Goal: Information Seeking & Learning: Learn about a topic

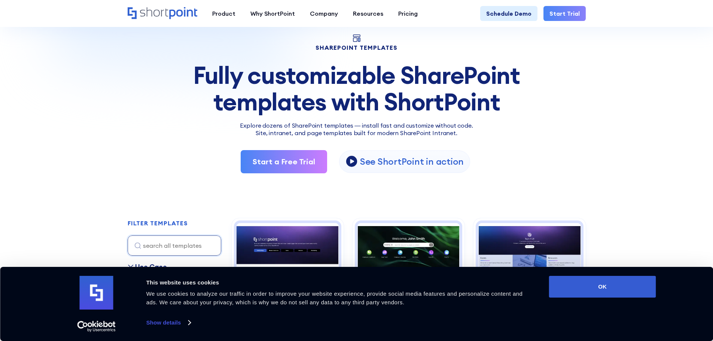
scroll to position [75, 0]
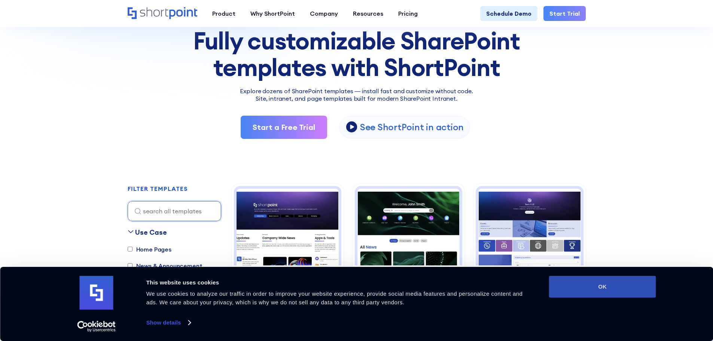
click at [602, 286] on button "OK" at bounding box center [602, 287] width 107 height 22
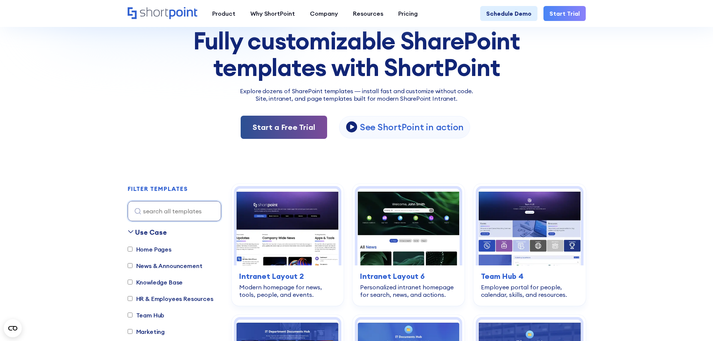
scroll to position [0, 0]
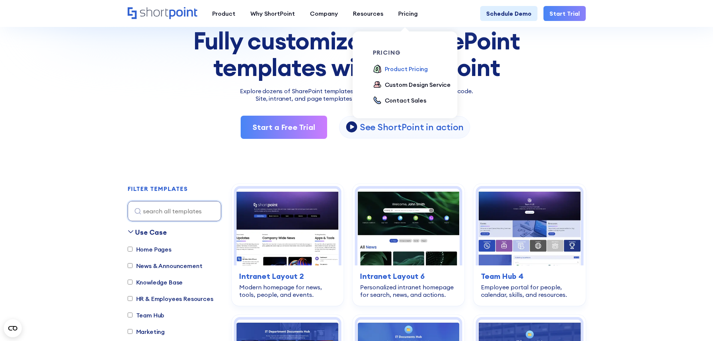
click at [393, 68] on div "Product Pricing" at bounding box center [406, 68] width 43 height 9
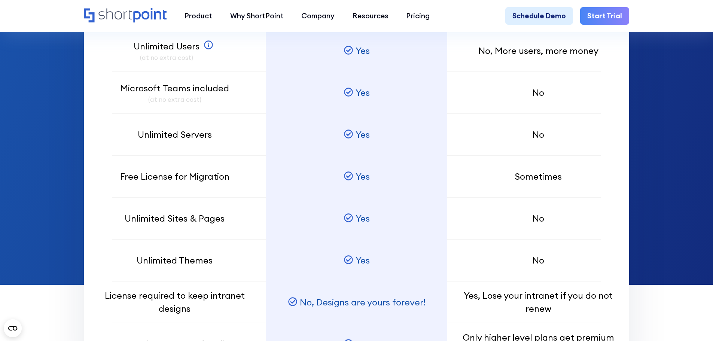
scroll to position [711, 0]
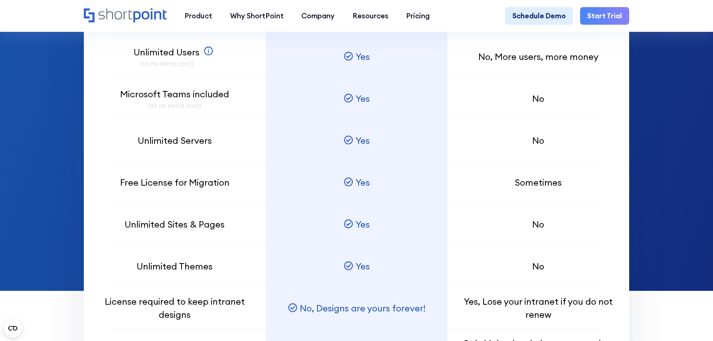
click at [606, 17] on link "Start Trial" at bounding box center [604, 16] width 49 height 18
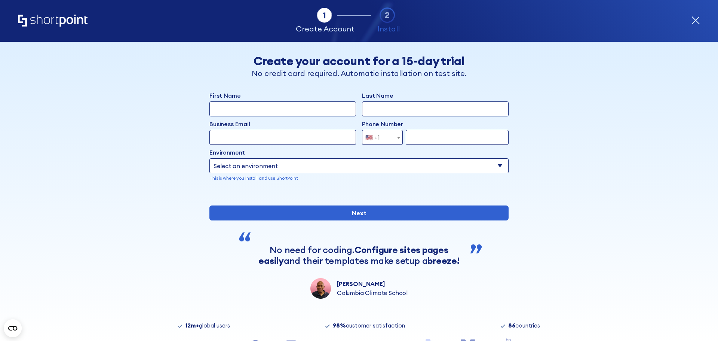
click at [241, 109] on input "First Name" at bounding box center [283, 108] width 147 height 15
type input "Christine"
type input "[PERSON_NAME]"
click at [241, 134] on input "Business Email" at bounding box center [283, 137] width 147 height 15
type input "[EMAIL_ADDRESS][DOMAIN_NAME]"
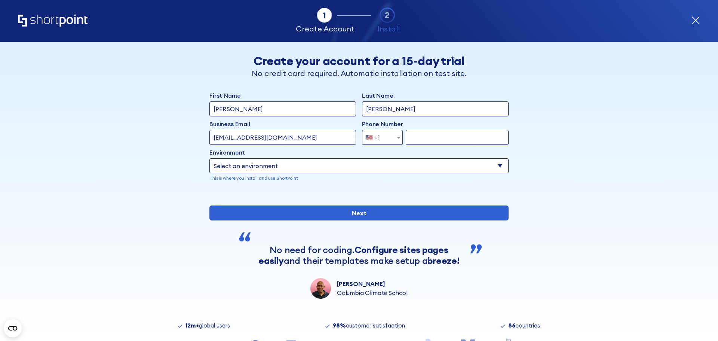
click at [424, 135] on input "form" at bounding box center [457, 137] width 103 height 15
type input "7247872939"
click at [324, 168] on select "Select an environment Microsoft 365 SharePoint Online SharePoint Subscription E…" at bounding box center [359, 165] width 299 height 15
select select "Microsoft 365"
click at [210, 158] on select "Select an environment Microsoft 365 SharePoint Online SharePoint Subscription E…" at bounding box center [359, 165] width 299 height 15
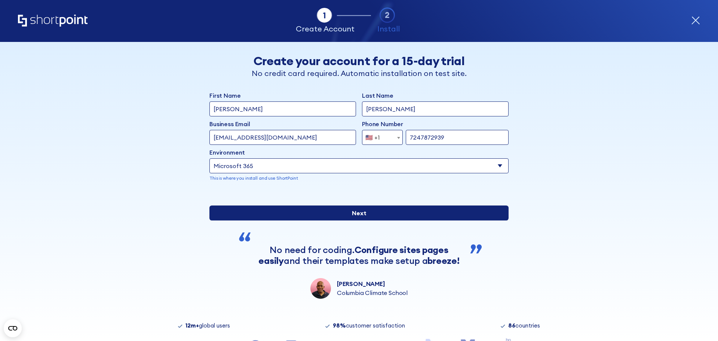
click at [363, 220] on input "Next" at bounding box center [359, 212] width 299 height 15
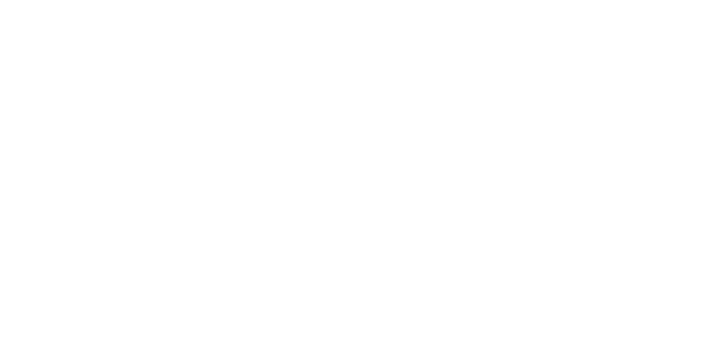
select select "Microsoft 365"
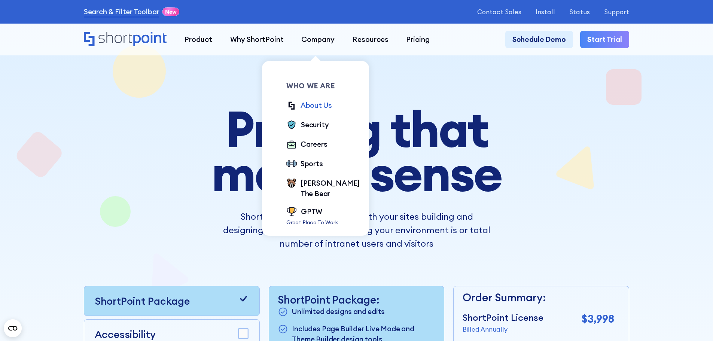
click at [317, 107] on div "About Us" at bounding box center [315, 105] width 31 height 11
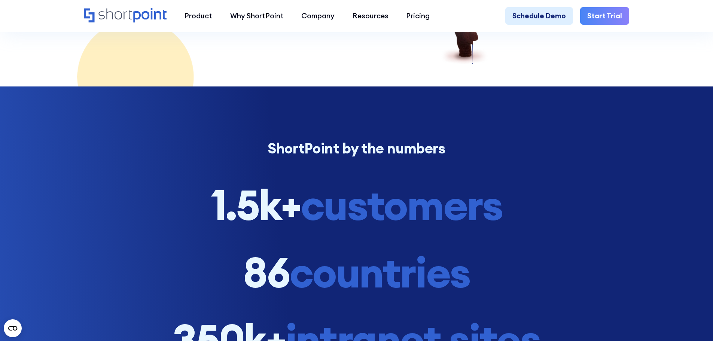
scroll to position [786, 0]
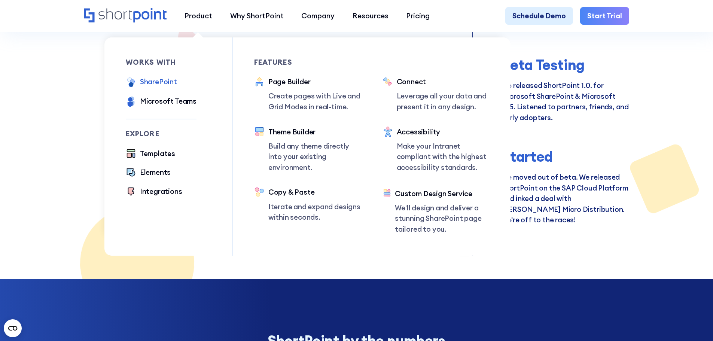
click at [160, 84] on div "SharePoint" at bounding box center [158, 81] width 37 height 11
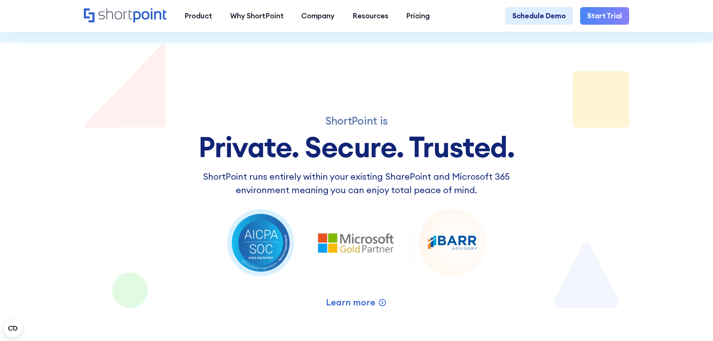
scroll to position [1197, 0]
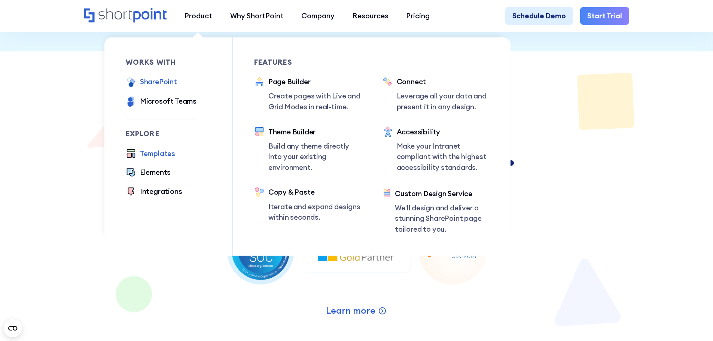
click at [161, 155] on div "Templates" at bounding box center [157, 153] width 35 height 11
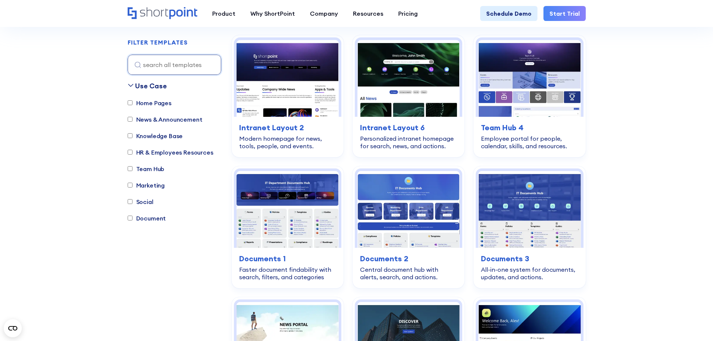
scroll to position [224, 0]
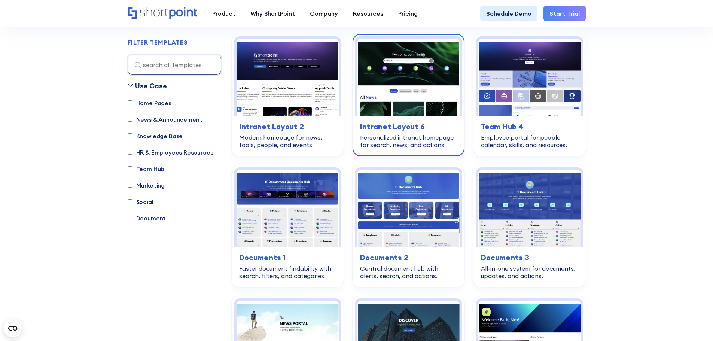
click at [430, 75] on img at bounding box center [408, 77] width 102 height 77
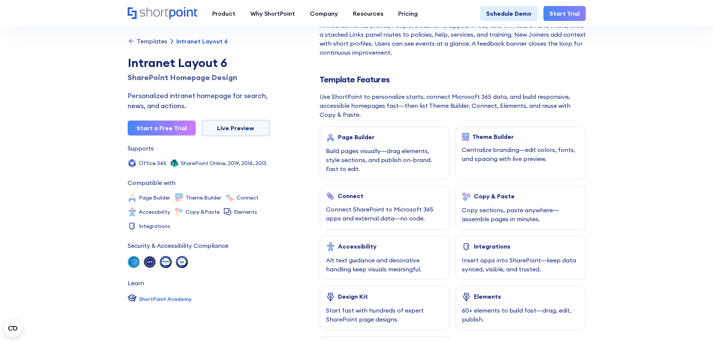
scroll to position [299, 0]
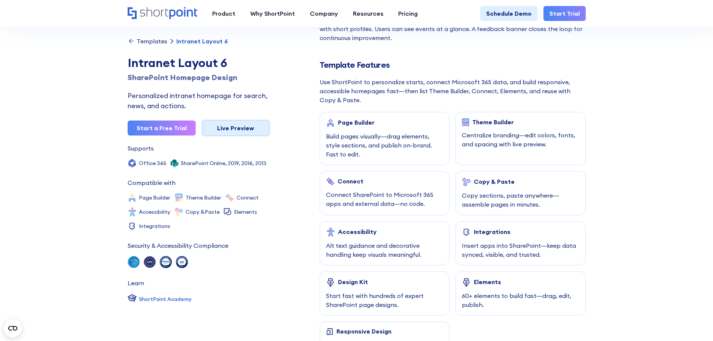
click at [242, 129] on link "Live Preview" at bounding box center [236, 128] width 68 height 16
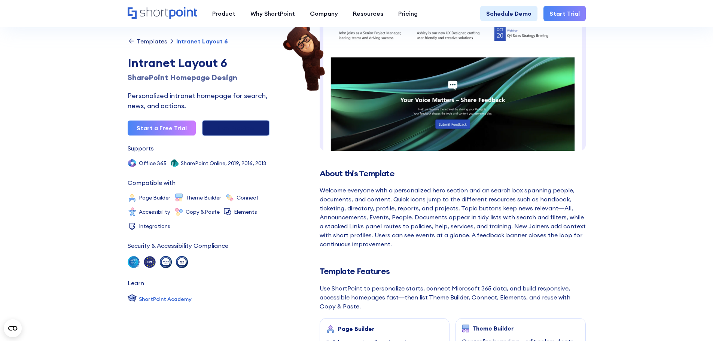
scroll to position [0, 0]
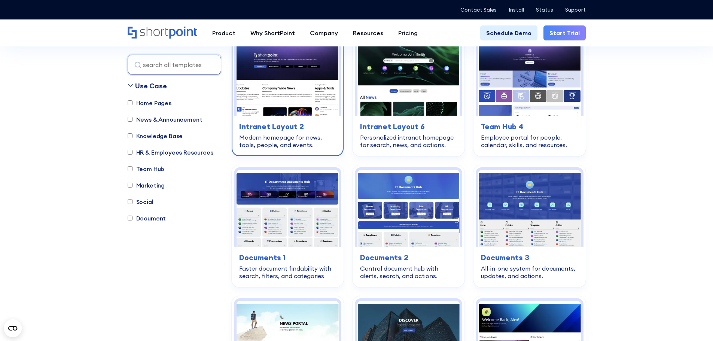
click at [296, 83] on img at bounding box center [287, 77] width 102 height 77
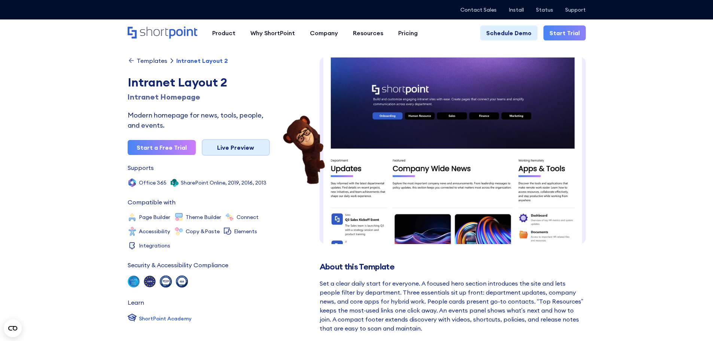
scroll to position [11, 0]
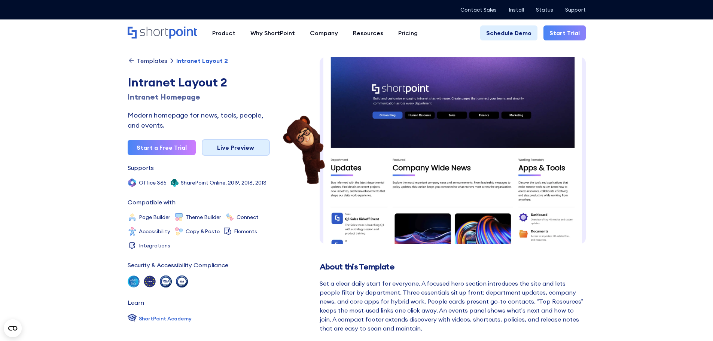
click at [238, 147] on link "Live Preview" at bounding box center [236, 147] width 68 height 16
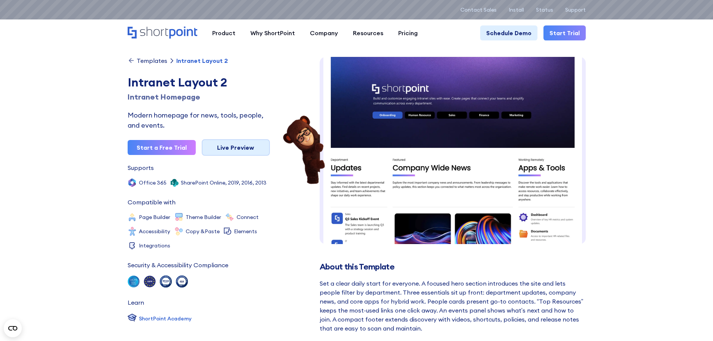
scroll to position [0, 0]
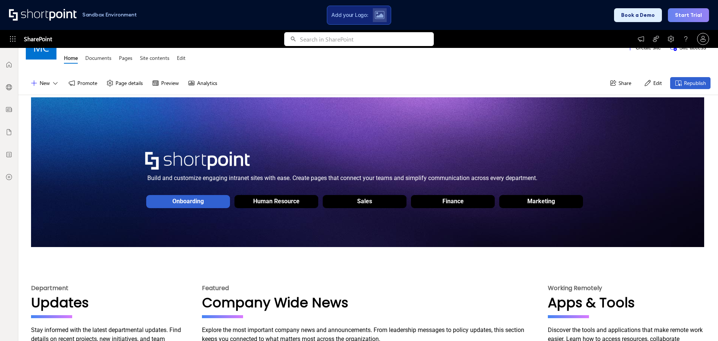
scroll to position [75, 0]
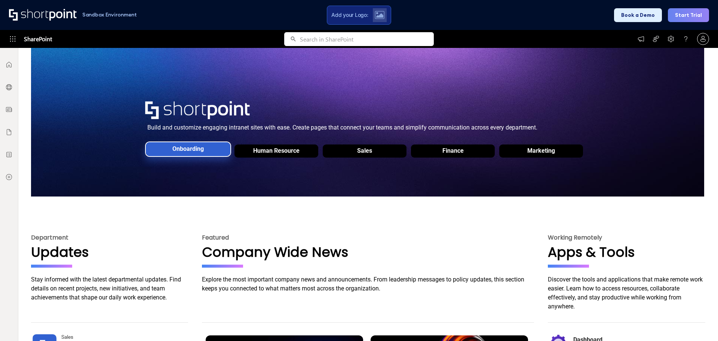
click at [207, 151] on div "Onboarding" at bounding box center [188, 150] width 85 height 21
click at [263, 151] on div "Human Resource" at bounding box center [276, 148] width 46 height 7
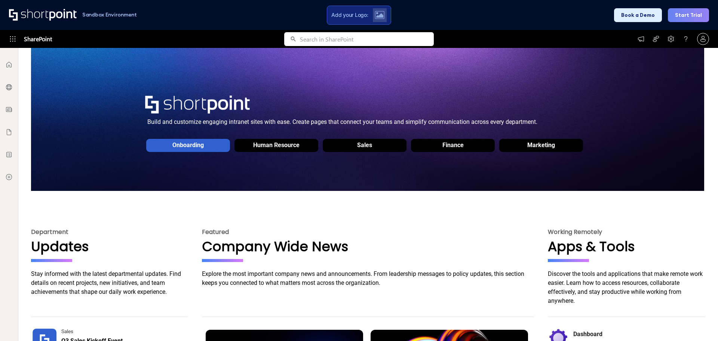
scroll to position [37, 0]
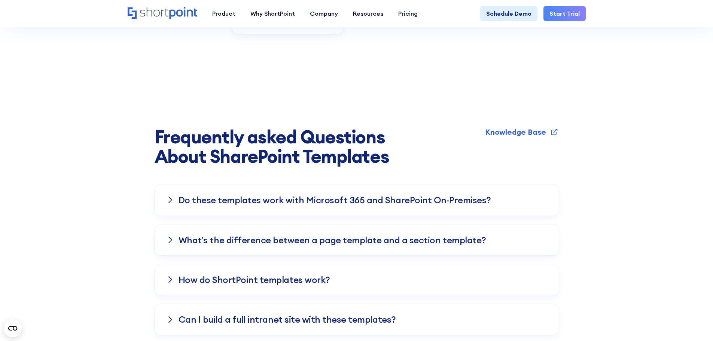
scroll to position [1983, 0]
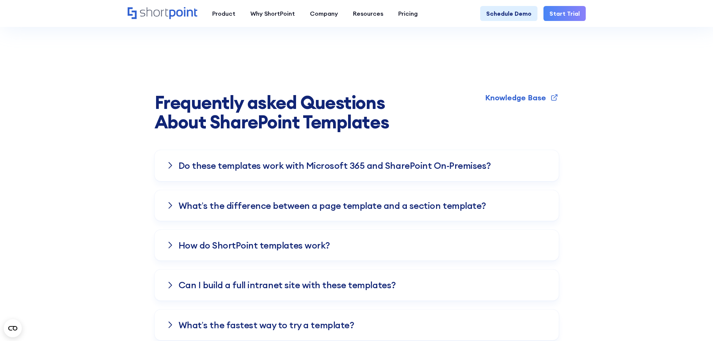
click at [169, 162] on icon at bounding box center [170, 165] width 4 height 7
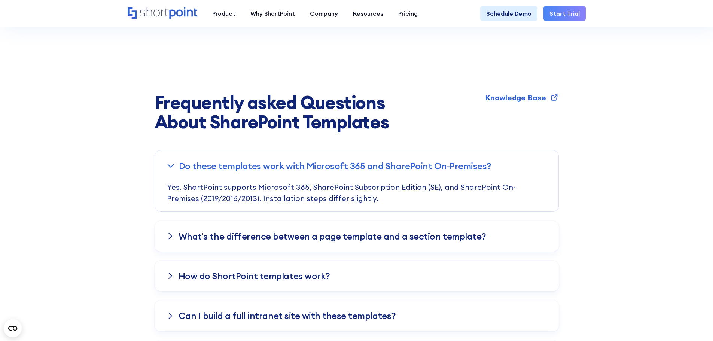
click at [169, 163] on icon at bounding box center [170, 165] width 7 height 4
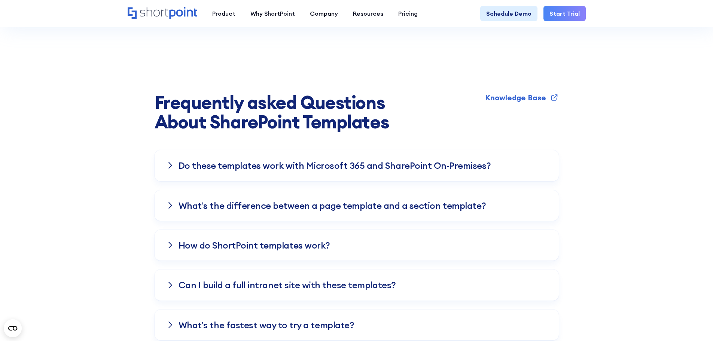
click at [170, 202] on icon at bounding box center [170, 205] width 3 height 6
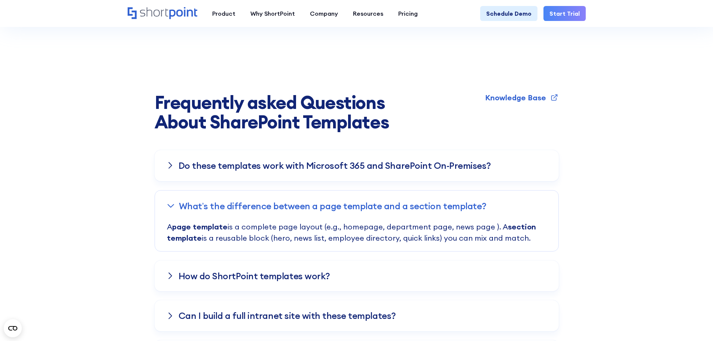
click at [169, 204] on icon at bounding box center [170, 206] width 7 height 4
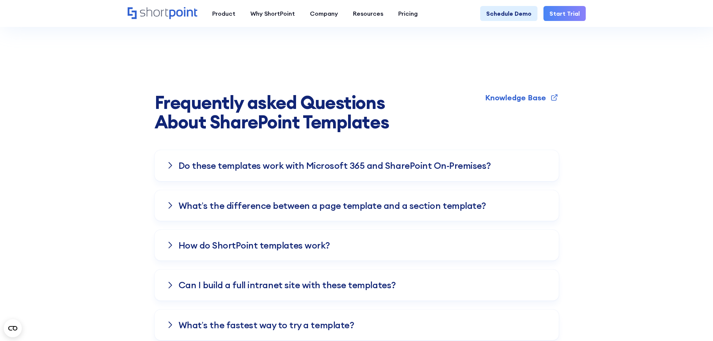
click at [169, 241] on icon at bounding box center [170, 244] width 4 height 7
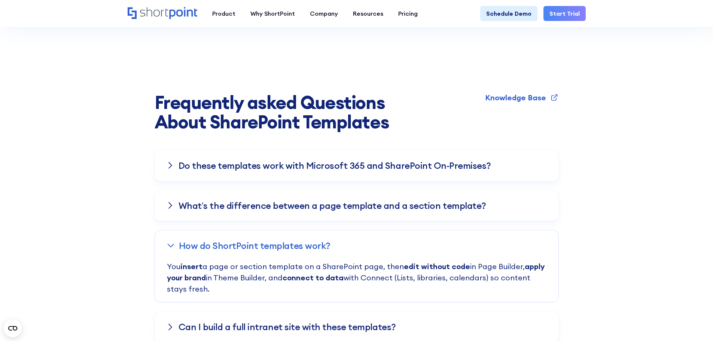
click at [169, 243] on icon at bounding box center [170, 245] width 7 height 4
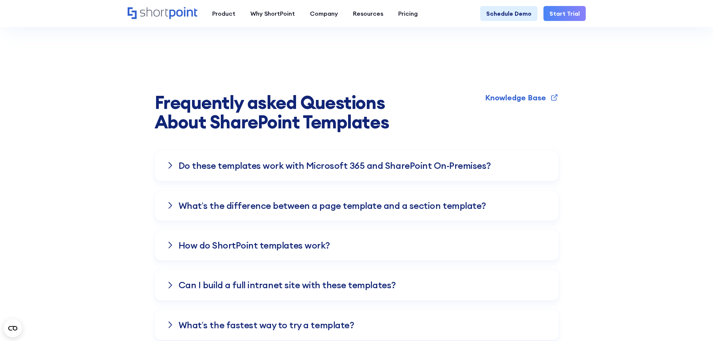
click at [171, 281] on icon at bounding box center [170, 284] width 4 height 7
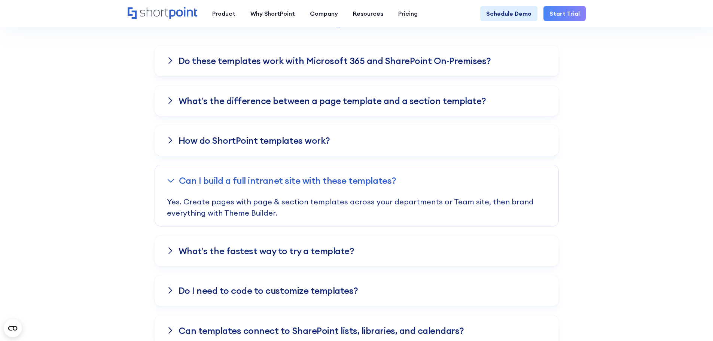
scroll to position [2095, 0]
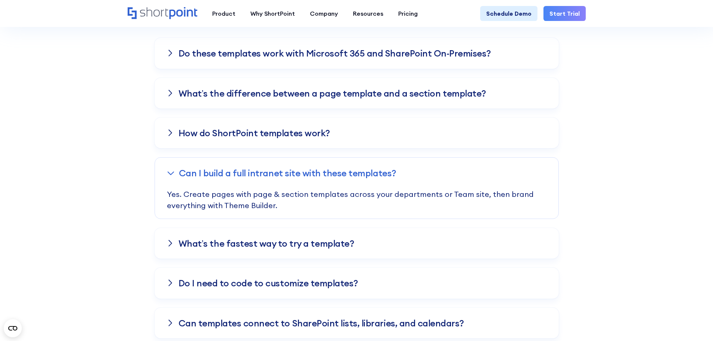
click at [170, 171] on icon at bounding box center [170, 173] width 7 height 4
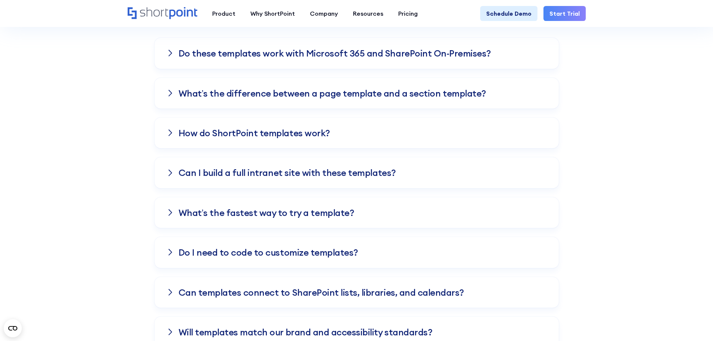
click at [168, 209] on icon at bounding box center [170, 212] width 4 height 7
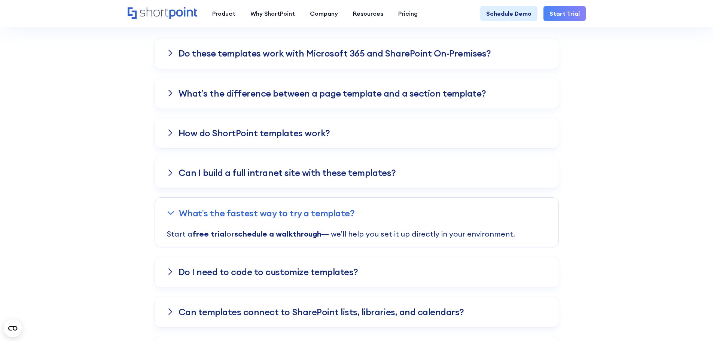
click at [168, 211] on icon at bounding box center [171, 212] width 6 height 3
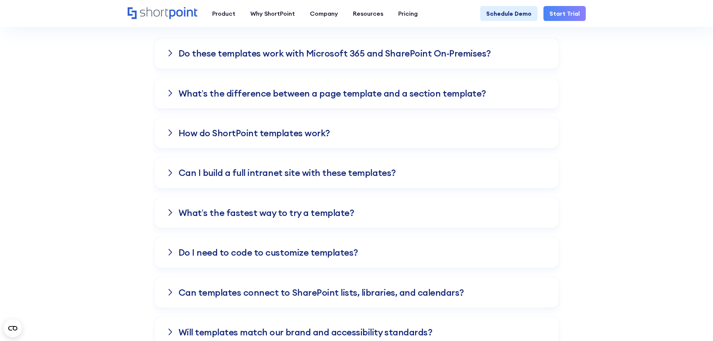
click at [172, 249] on icon at bounding box center [170, 252] width 3 height 6
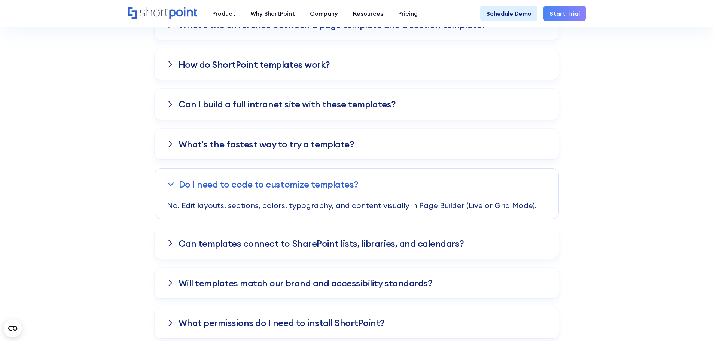
scroll to position [2170, 0]
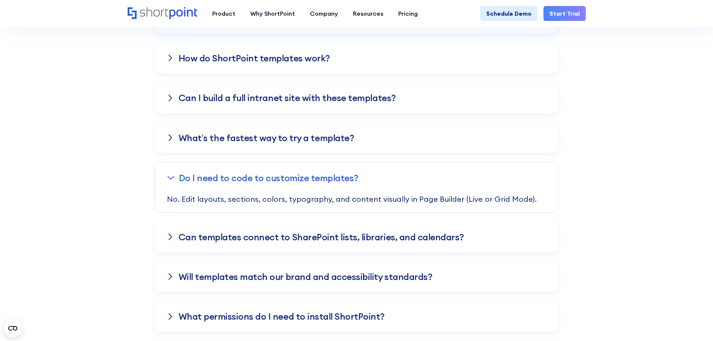
click at [171, 175] on icon at bounding box center [170, 177] width 7 height 4
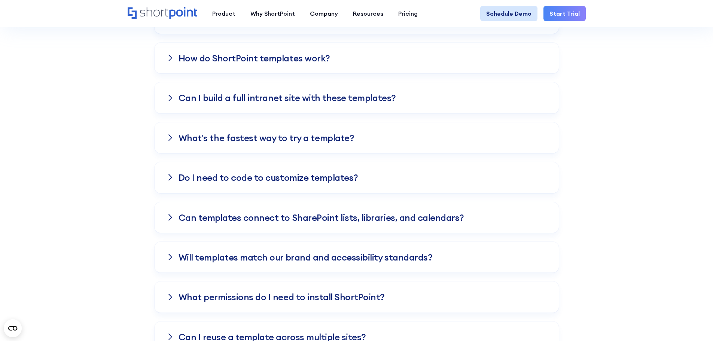
click at [517, 12] on link "Schedule Demo" at bounding box center [508, 13] width 57 height 15
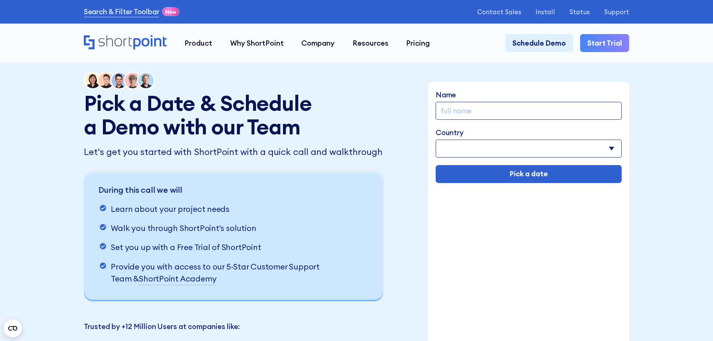
click at [469, 110] on input "Name" at bounding box center [528, 111] width 186 height 18
click at [376, 101] on div "Pick a Date & Schedule a Demo with our Team Let's get you started with ShortPoi…" at bounding box center [235, 217] width 302 height 292
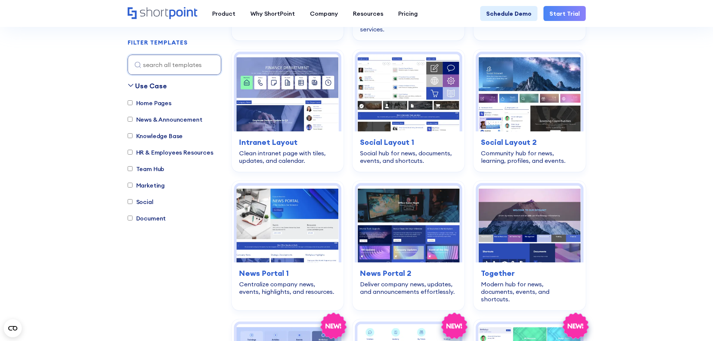
scroll to position [1160, 0]
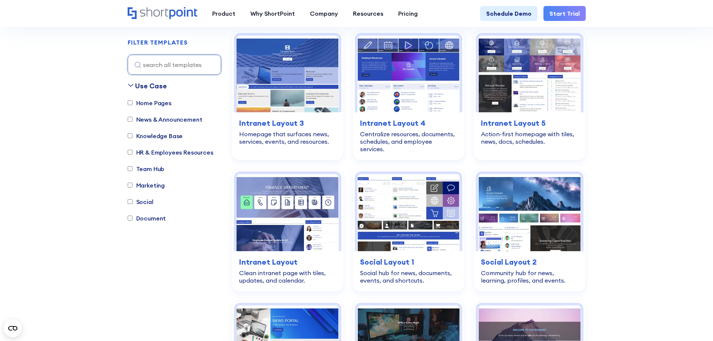
click at [560, 14] on link "Start Trial" at bounding box center [564, 13] width 42 height 15
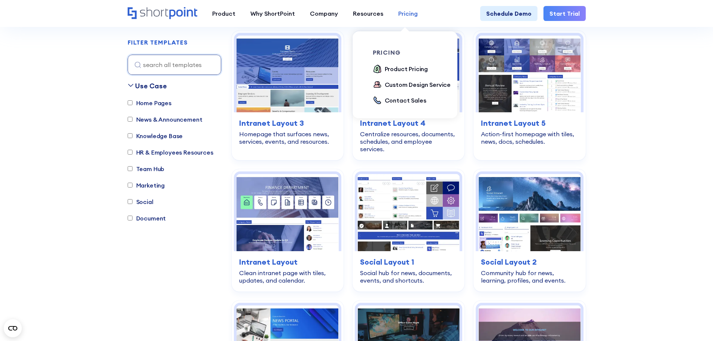
click at [401, 13] on div "Pricing" at bounding box center [407, 13] width 19 height 9
click at [401, 68] on div "Product Pricing" at bounding box center [406, 68] width 43 height 9
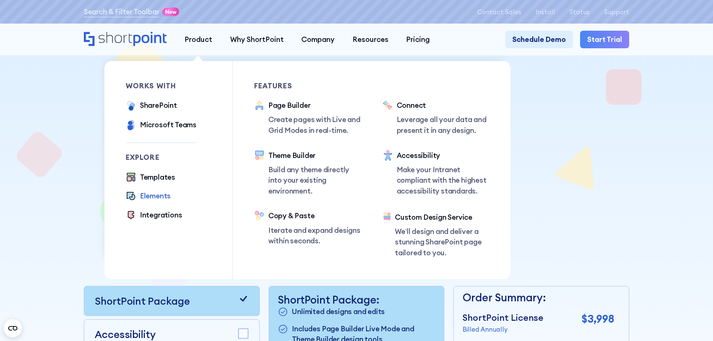
click at [144, 199] on div "Elements" at bounding box center [155, 195] width 31 height 11
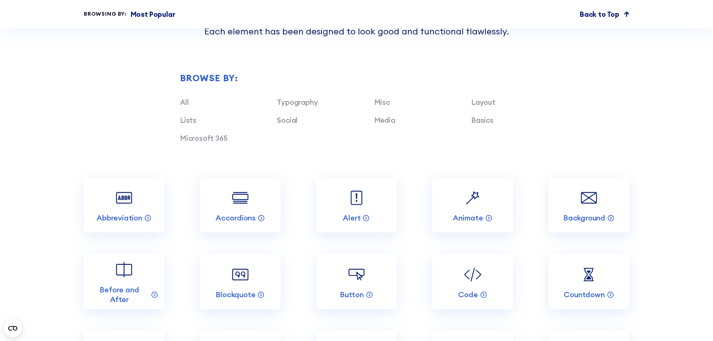
scroll to position [898, 0]
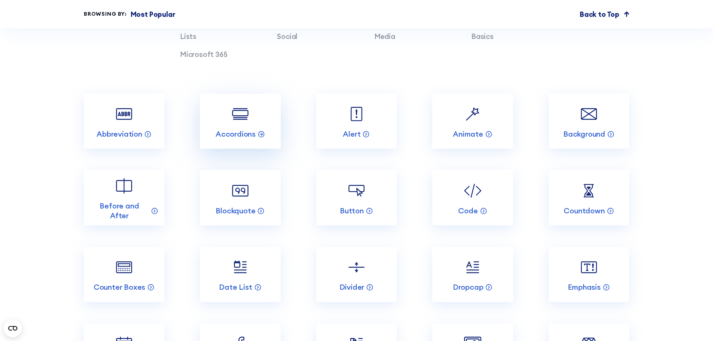
click at [248, 125] on img at bounding box center [239, 113] width 21 height 21
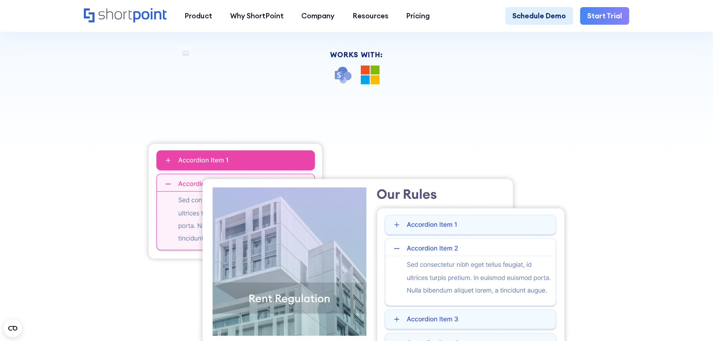
scroll to position [262, 0]
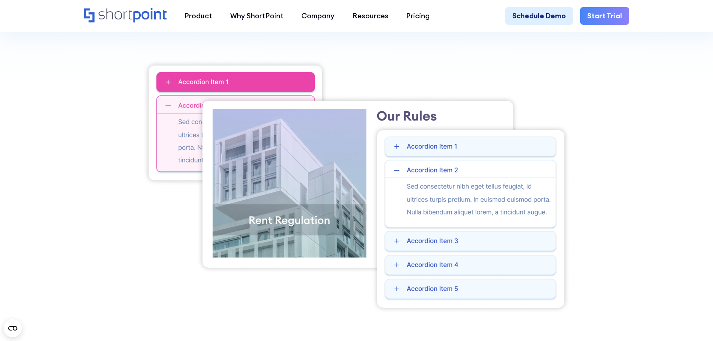
click at [397, 172] on img at bounding box center [357, 186] width 428 height 254
click at [401, 242] on img at bounding box center [357, 186] width 428 height 254
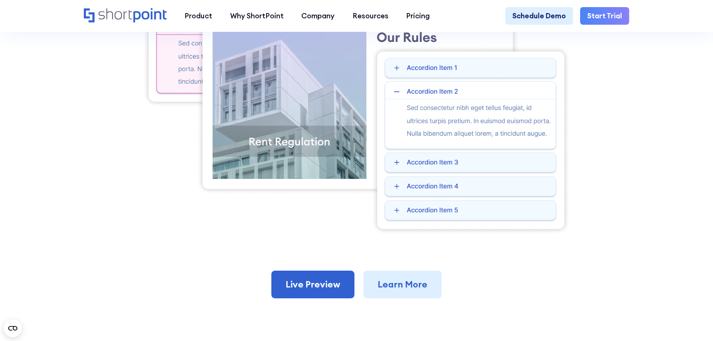
scroll to position [412, 0]
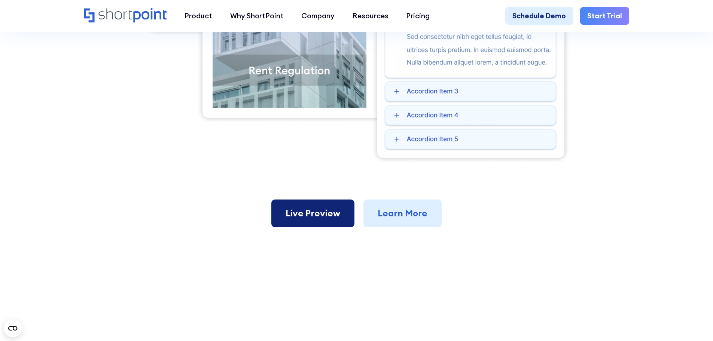
click at [331, 220] on link "Live Preview" at bounding box center [312, 213] width 83 height 28
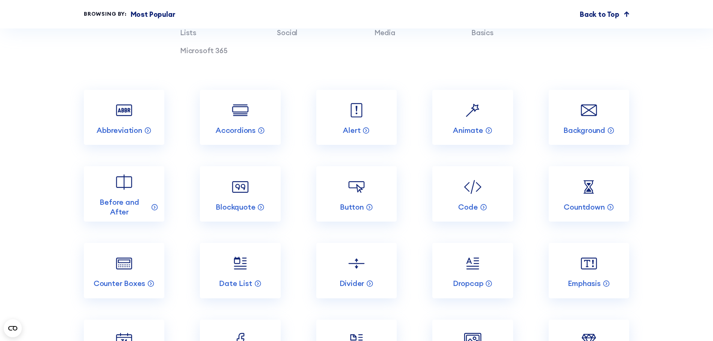
scroll to position [935, 0]
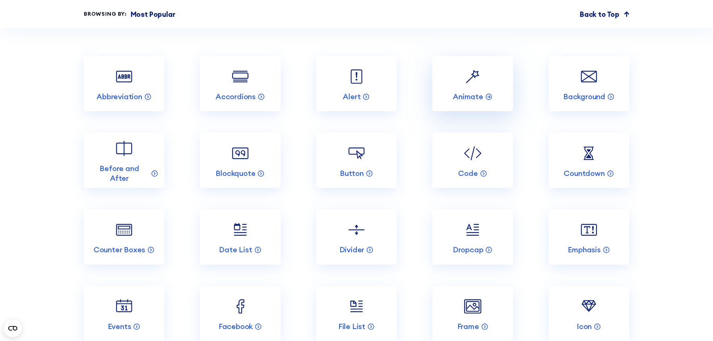
click at [473, 87] on img at bounding box center [472, 76] width 21 height 21
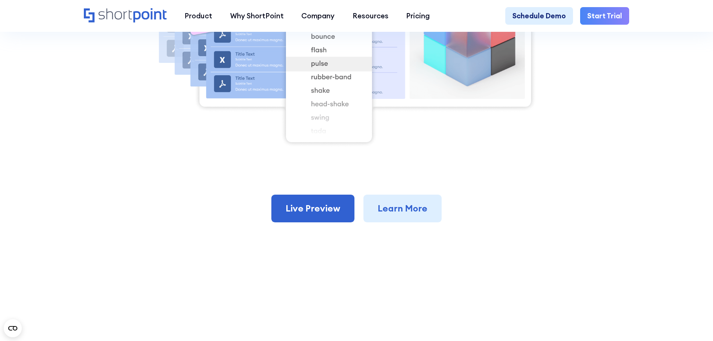
scroll to position [374, 0]
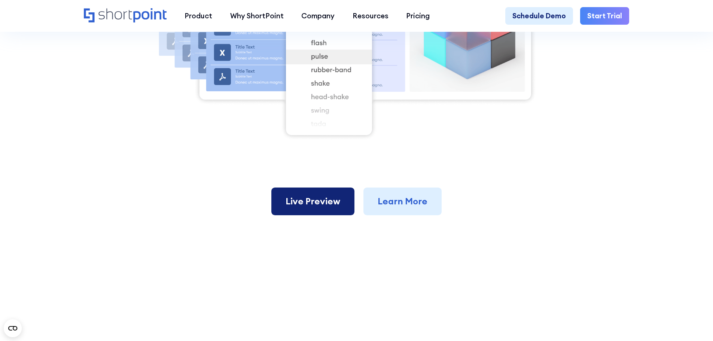
click at [320, 207] on link "Live Preview" at bounding box center [312, 201] width 83 height 28
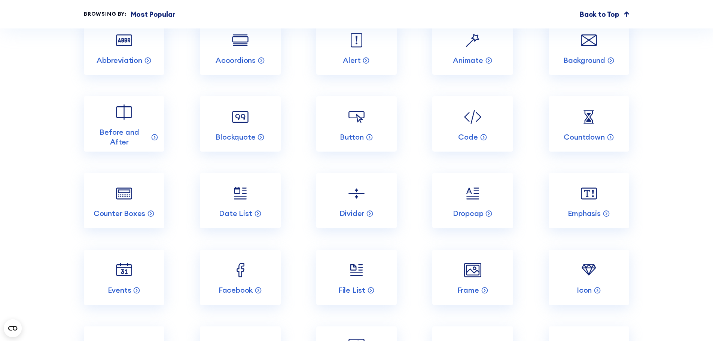
scroll to position [973, 0]
click at [592, 50] on img at bounding box center [588, 38] width 21 height 21
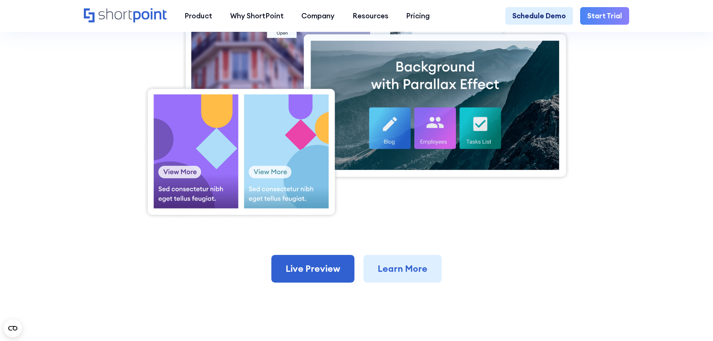
scroll to position [412, 0]
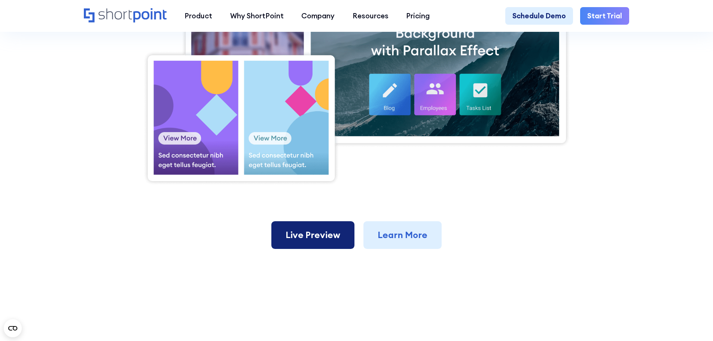
drag, startPoint x: 321, startPoint y: 237, endPoint x: 325, endPoint y: 236, distance: 4.2
click at [321, 237] on link "Live Preview" at bounding box center [312, 235] width 83 height 28
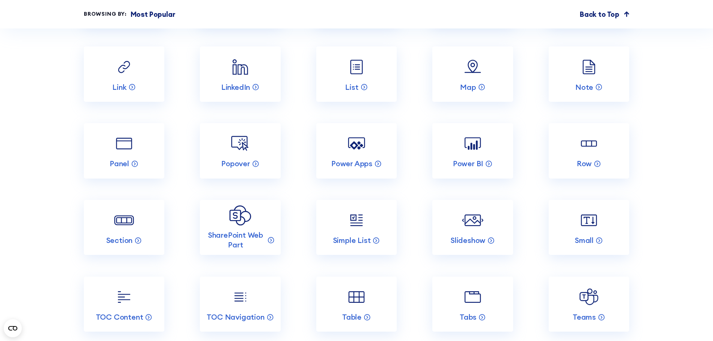
scroll to position [1422, 0]
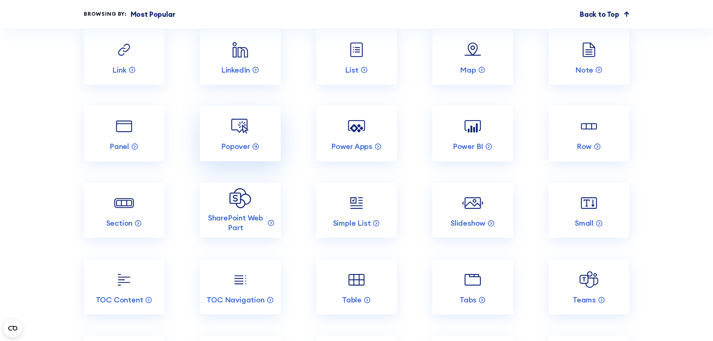
click at [243, 137] on img at bounding box center [239, 126] width 21 height 21
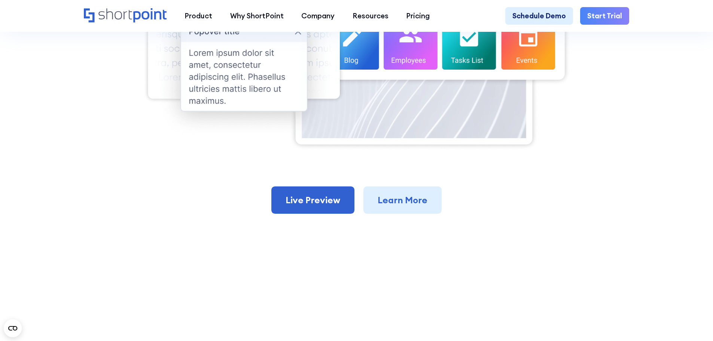
scroll to position [449, 0]
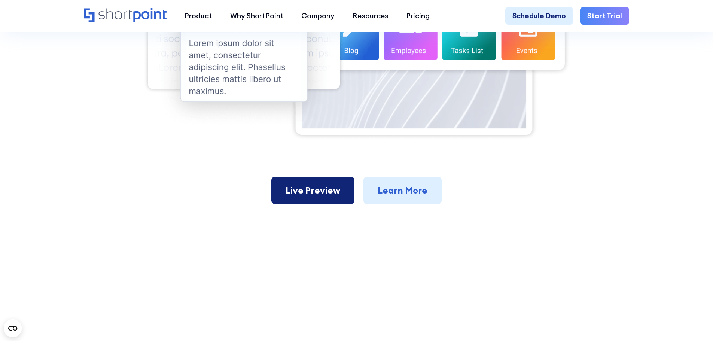
click at [299, 195] on link "Live Preview" at bounding box center [312, 191] width 83 height 28
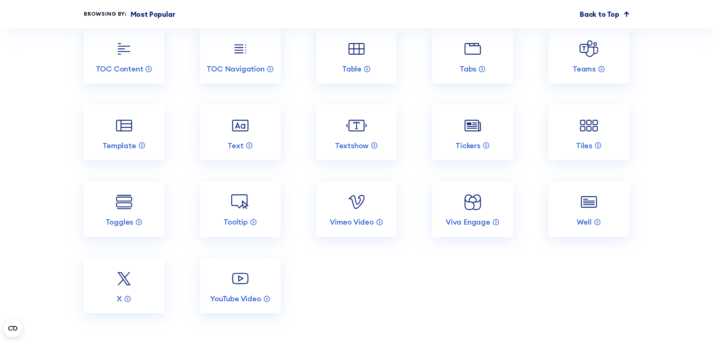
scroll to position [1646, 0]
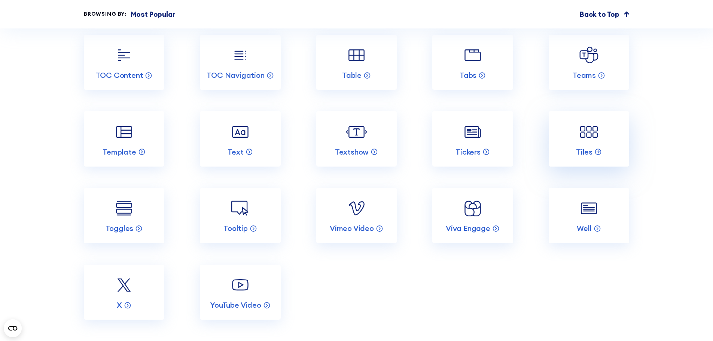
click at [586, 143] on img at bounding box center [588, 131] width 21 height 21
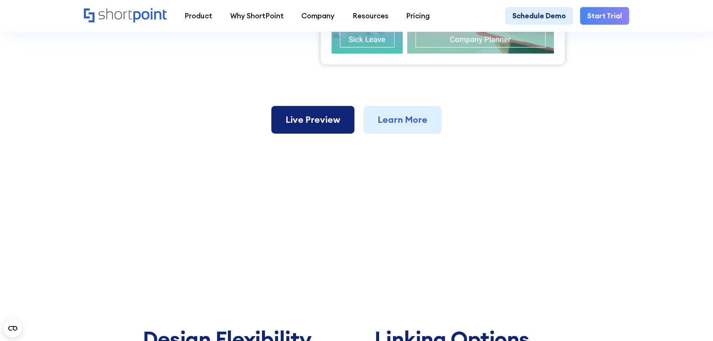
scroll to position [524, 0]
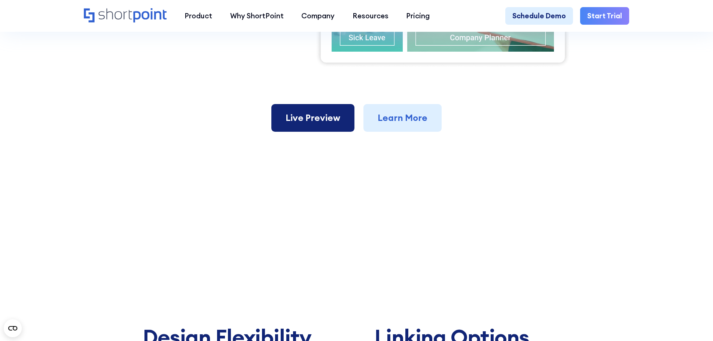
click at [325, 124] on link "Live Preview" at bounding box center [312, 118] width 83 height 28
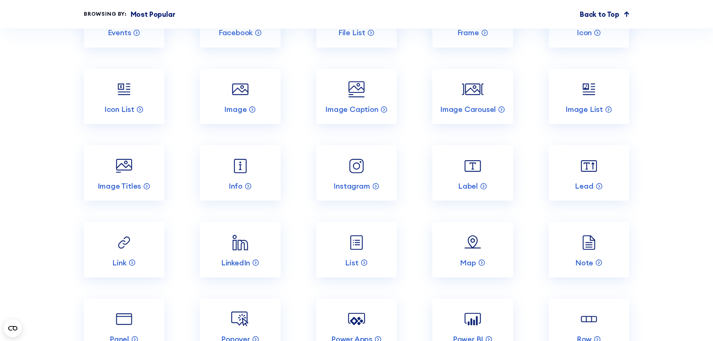
scroll to position [1309, 0]
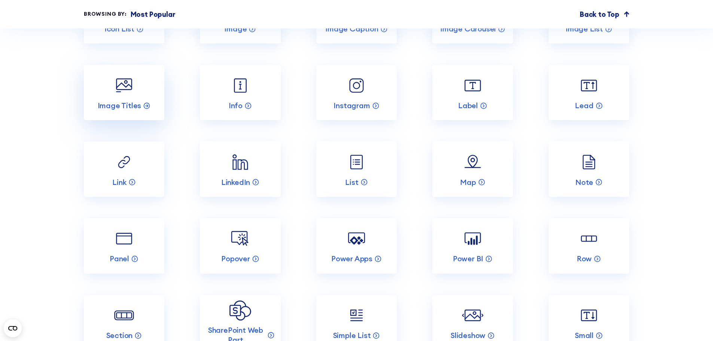
click at [123, 96] on img at bounding box center [123, 85] width 21 height 21
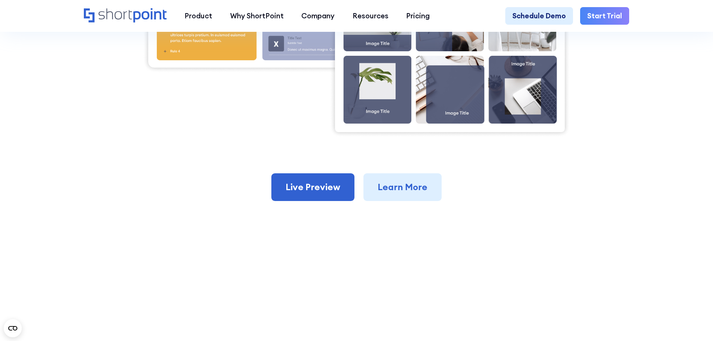
scroll to position [486, 0]
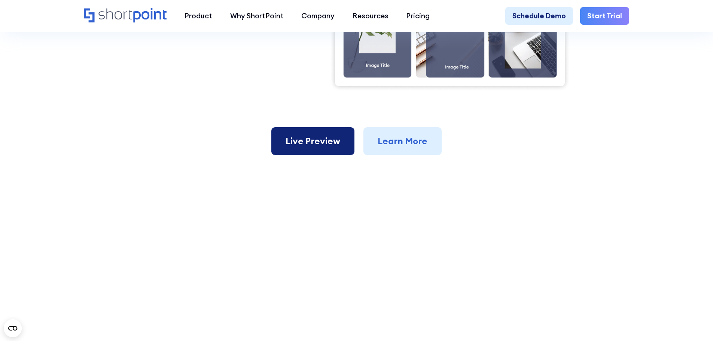
click at [309, 145] on link "Live Preview" at bounding box center [312, 141] width 83 height 28
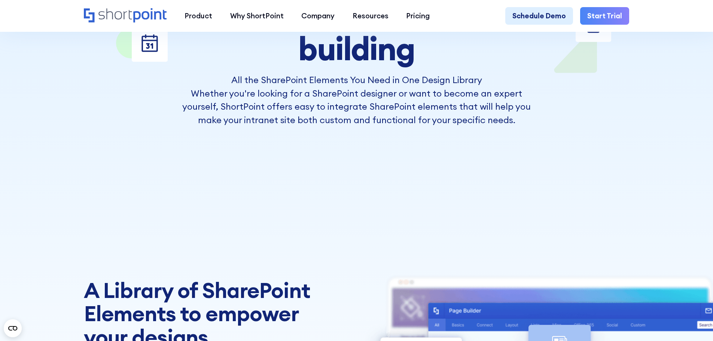
scroll to position [187, 0]
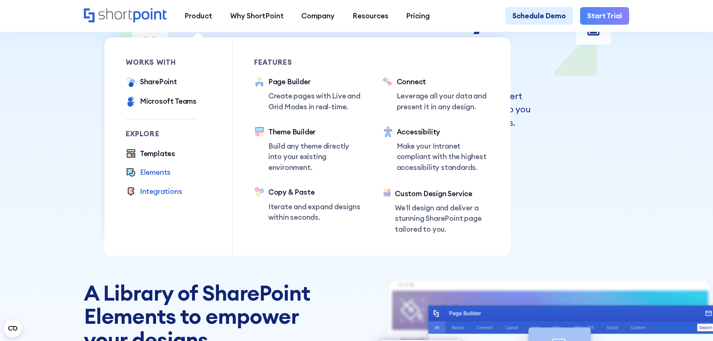
click at [153, 195] on div "Integrations" at bounding box center [161, 191] width 42 height 11
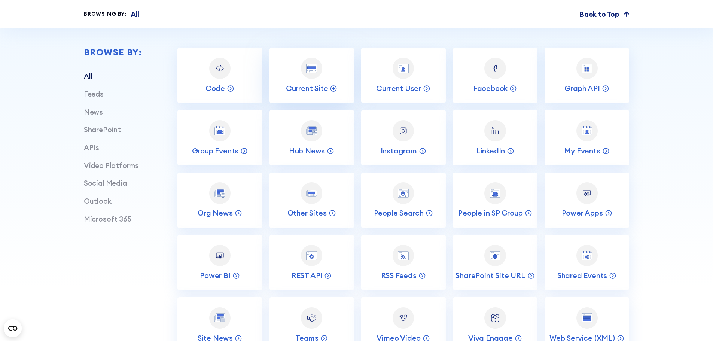
scroll to position [337, 0]
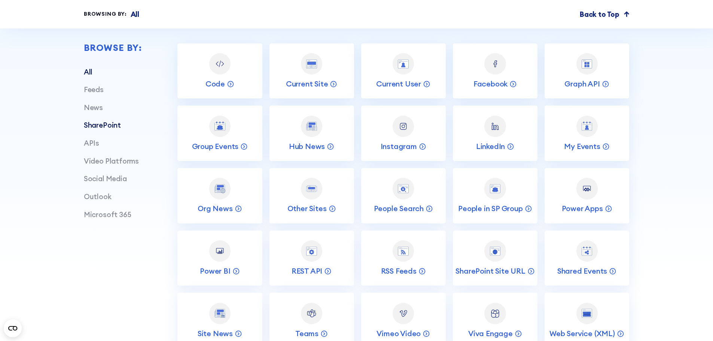
click at [97, 129] on link "SharePoint" at bounding box center [102, 124] width 37 height 9
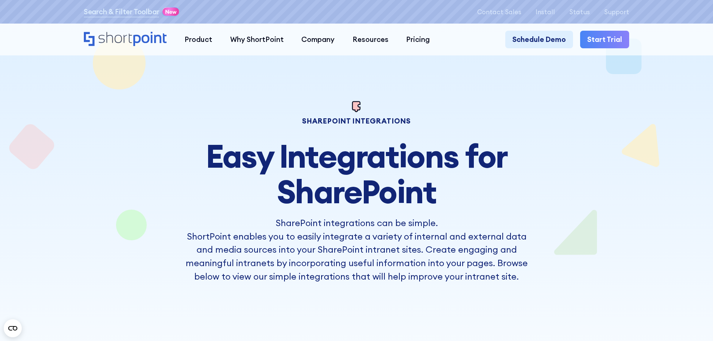
scroll to position [0, 0]
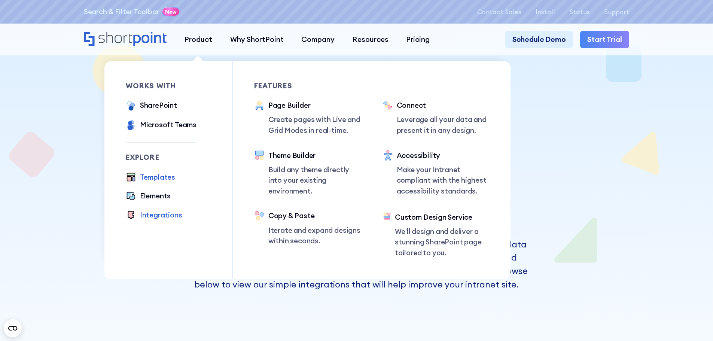
click at [152, 179] on div "Templates" at bounding box center [157, 177] width 35 height 11
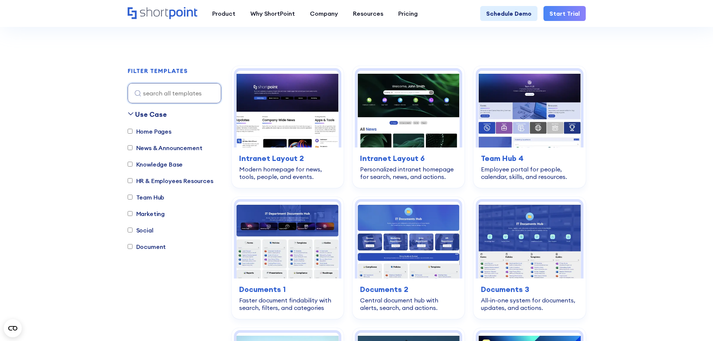
scroll to position [224, 0]
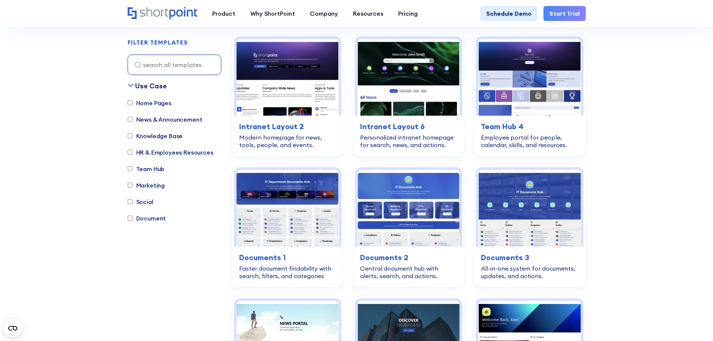
click at [198, 152] on label "HR & Employees Resources" at bounding box center [171, 152] width 86 height 9
click at [132, 152] on input "HR & Employees Resources" at bounding box center [130, 152] width 5 height 5
checkbox input "true"
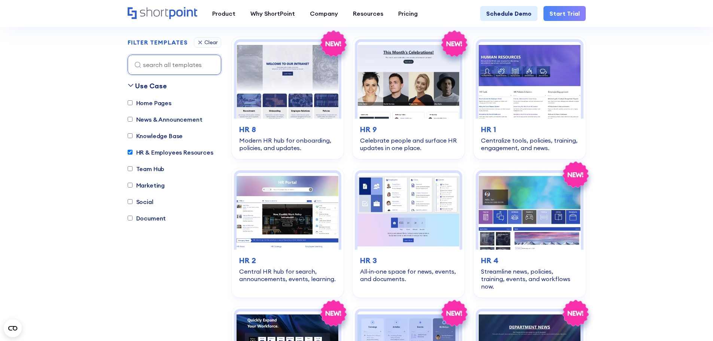
scroll to position [221, 0]
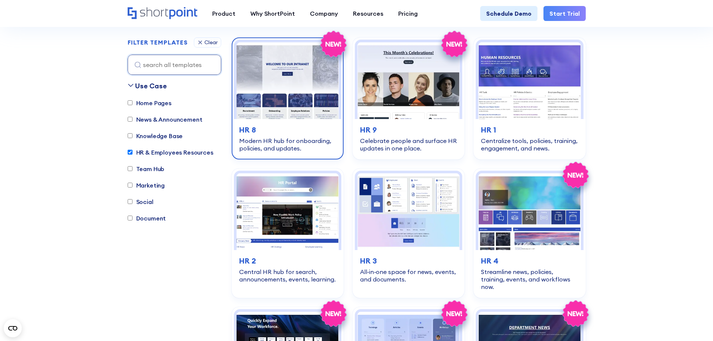
click at [287, 67] on img at bounding box center [287, 80] width 102 height 77
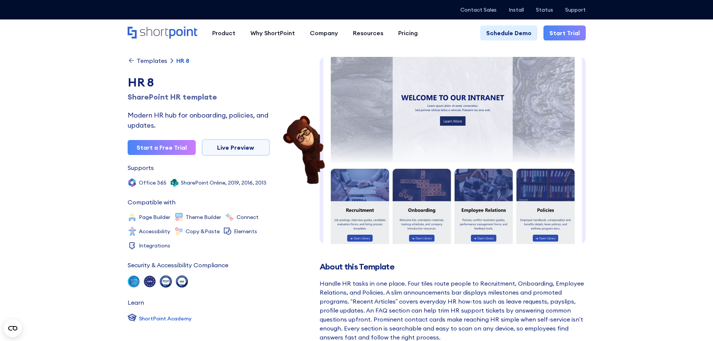
scroll to position [3, 0]
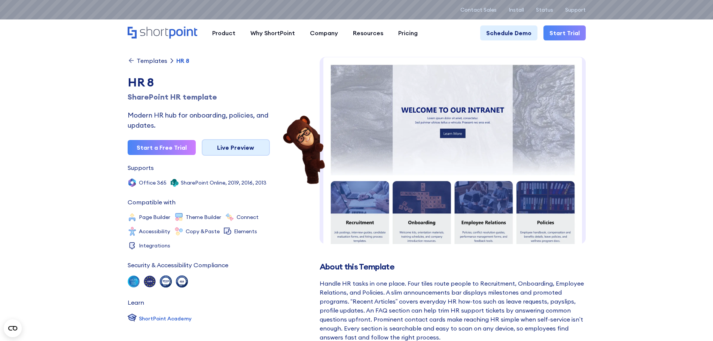
click at [232, 147] on link "Live Preview" at bounding box center [236, 147] width 68 height 16
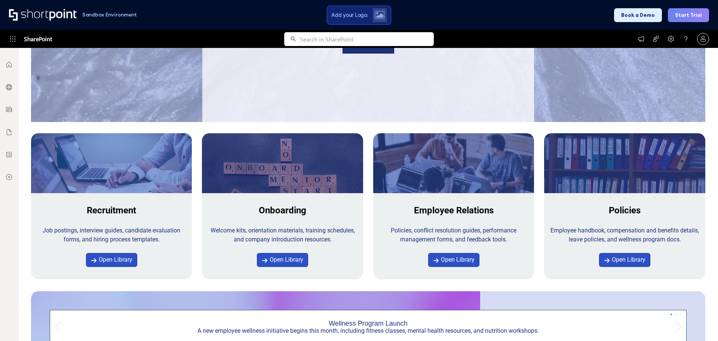
scroll to position [224, 0]
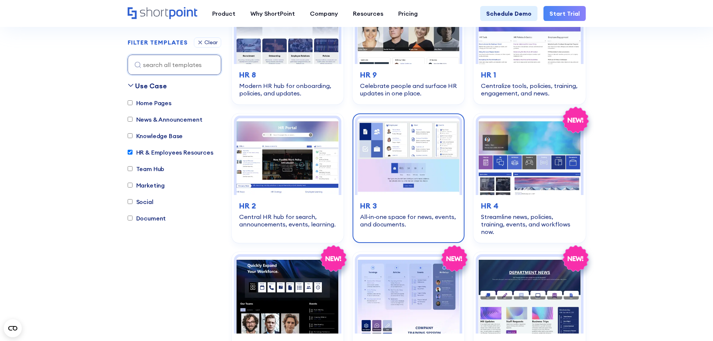
scroll to position [296, 0]
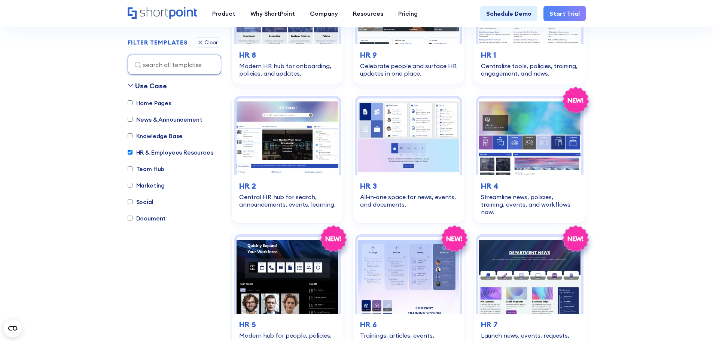
click at [131, 119] on input "News & Announcement" at bounding box center [130, 119] width 5 height 5
checkbox input "true"
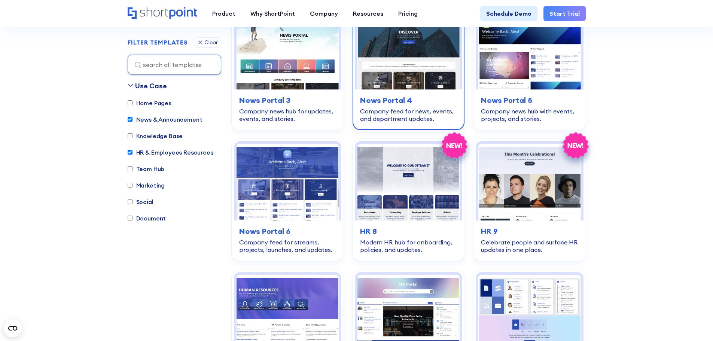
scroll to position [221, 0]
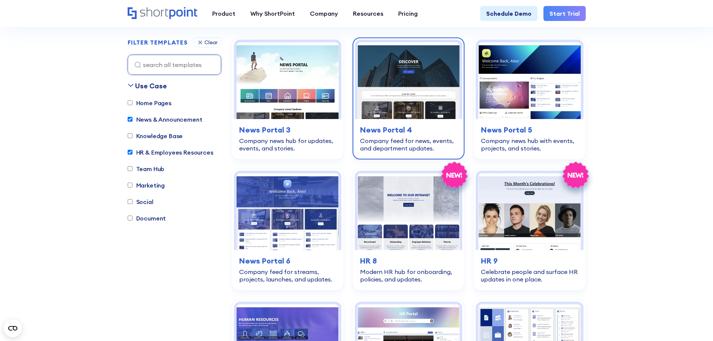
click at [412, 106] on img at bounding box center [408, 80] width 102 height 77
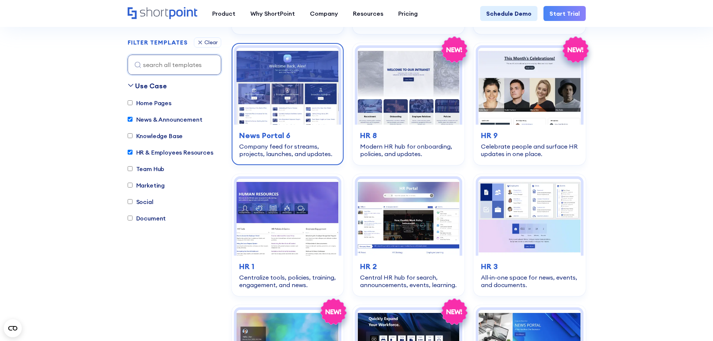
scroll to position [333, 0]
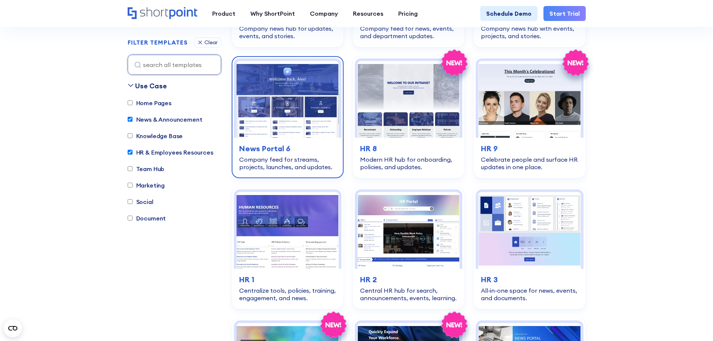
click at [287, 120] on img at bounding box center [287, 99] width 102 height 77
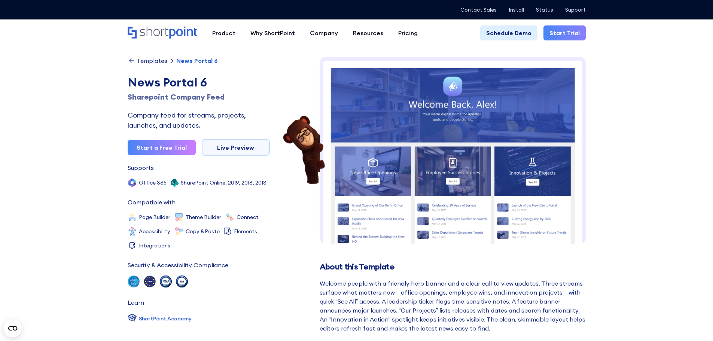
scroll to position [10, 0]
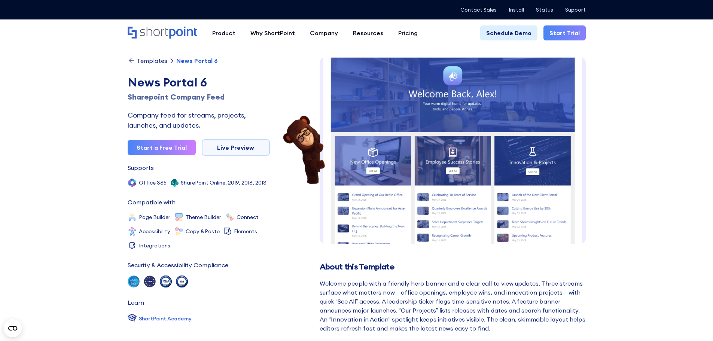
click at [477, 156] on img at bounding box center [453, 251] width 266 height 411
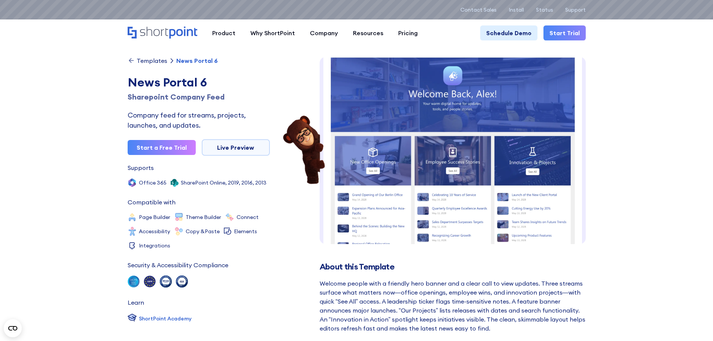
scroll to position [0, 0]
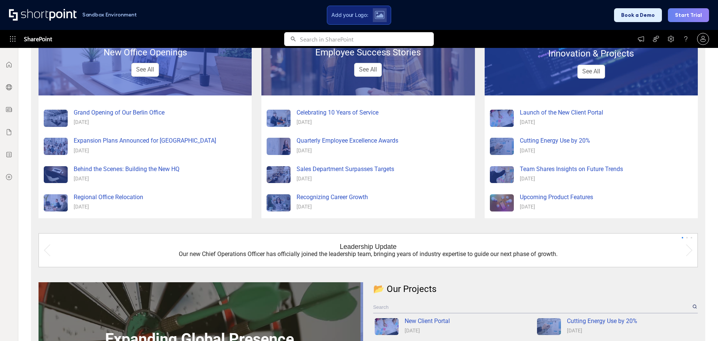
scroll to position [193, 0]
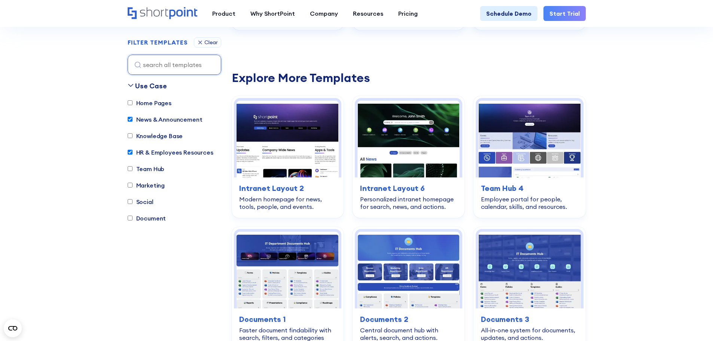
scroll to position [895, 0]
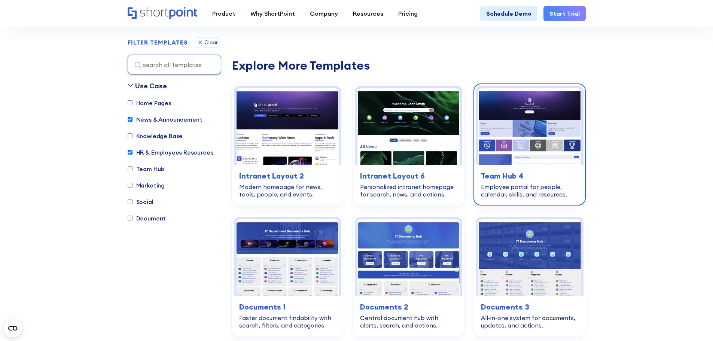
click at [516, 122] on img at bounding box center [529, 126] width 102 height 77
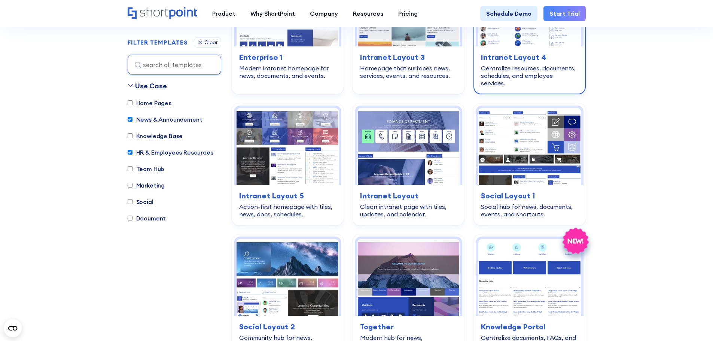
scroll to position [1418, 0]
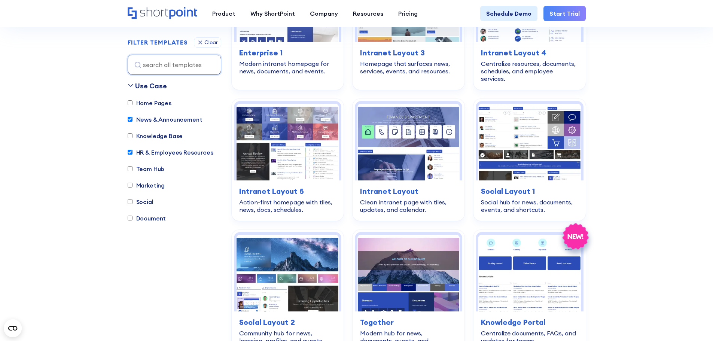
click at [131, 118] on input "News & Announcement" at bounding box center [130, 119] width 5 height 5
checkbox input "false"
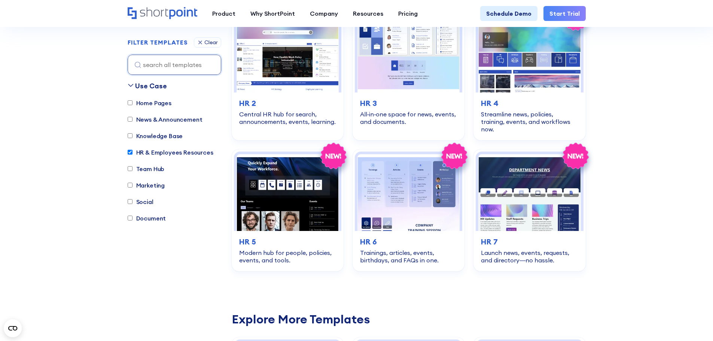
scroll to position [221, 0]
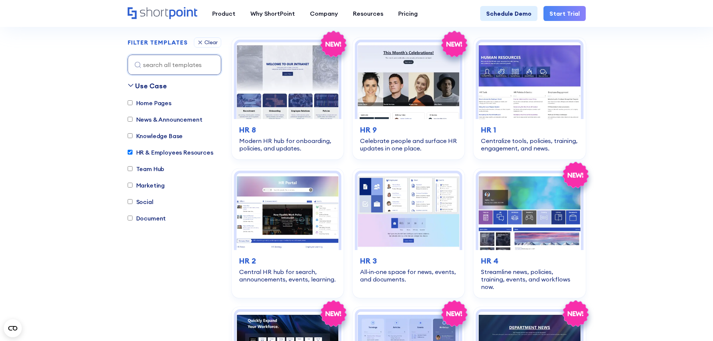
click at [130, 150] on input "HR & Employees Resources" at bounding box center [130, 152] width 5 height 5
checkbox input "false"
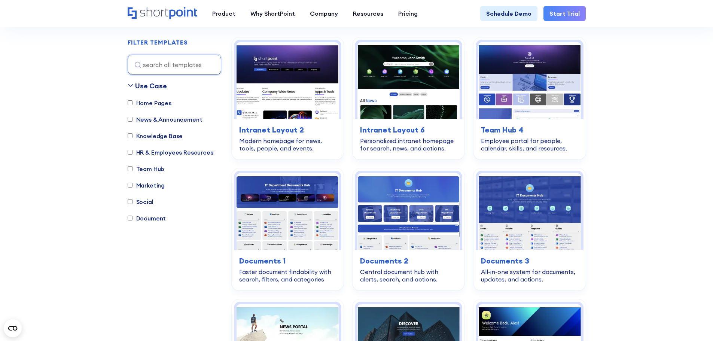
click at [130, 135] on input "Knowledge Base" at bounding box center [130, 136] width 5 height 5
checkbox input "true"
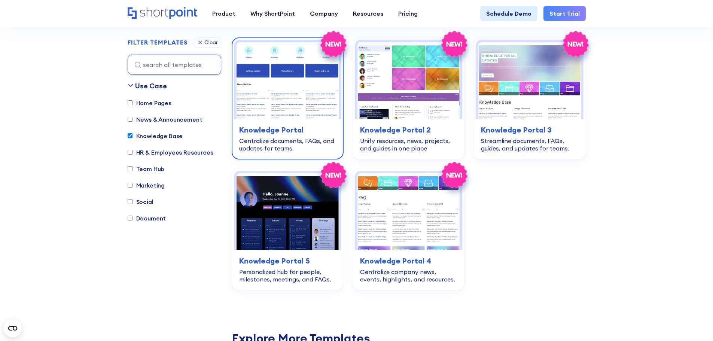
click at [299, 95] on img at bounding box center [287, 80] width 102 height 77
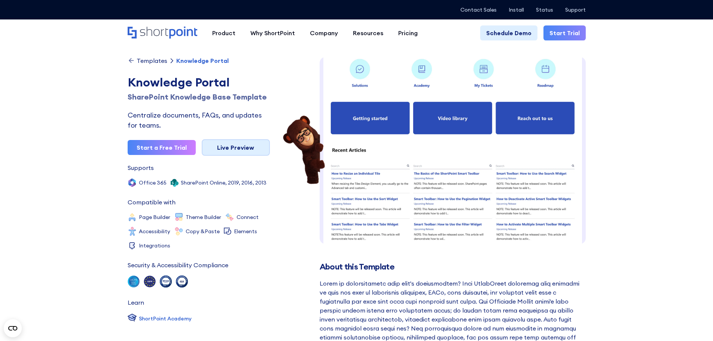
scroll to position [0, 0]
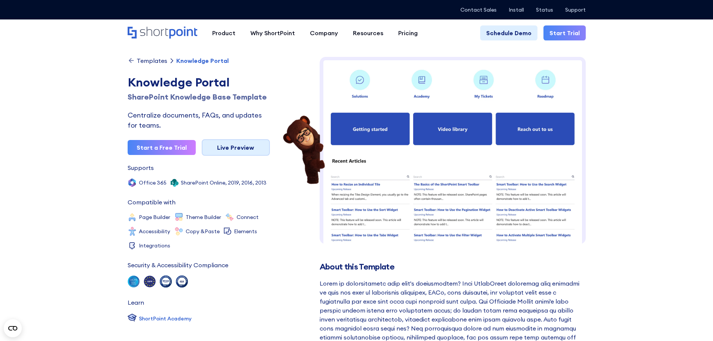
click at [234, 150] on link "Live Preview" at bounding box center [236, 147] width 68 height 16
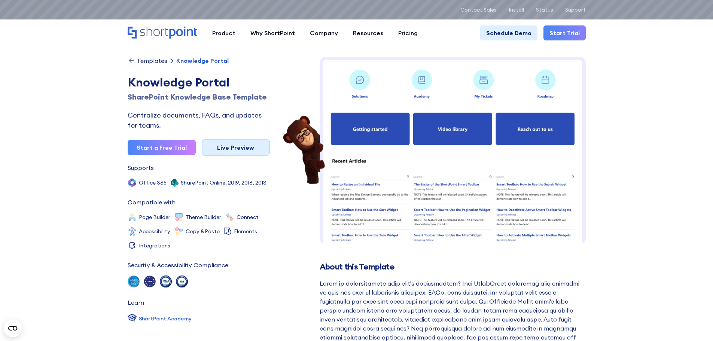
scroll to position [0, 0]
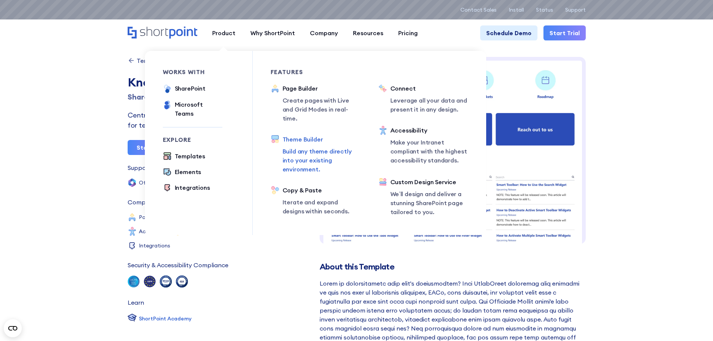
click at [303, 135] on div "Theme Builder" at bounding box center [321, 139] width 78 height 9
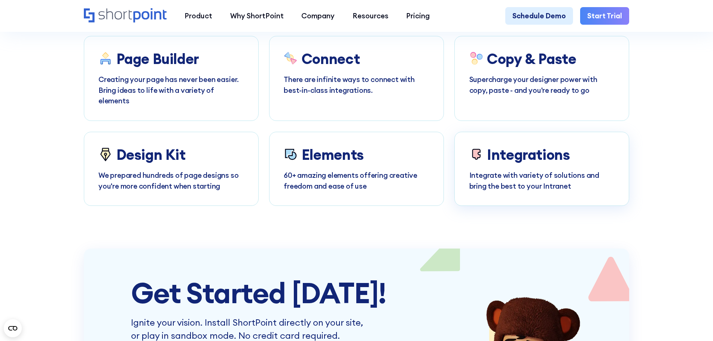
scroll to position [4116, 0]
